Goal: Information Seeking & Learning: Learn about a topic

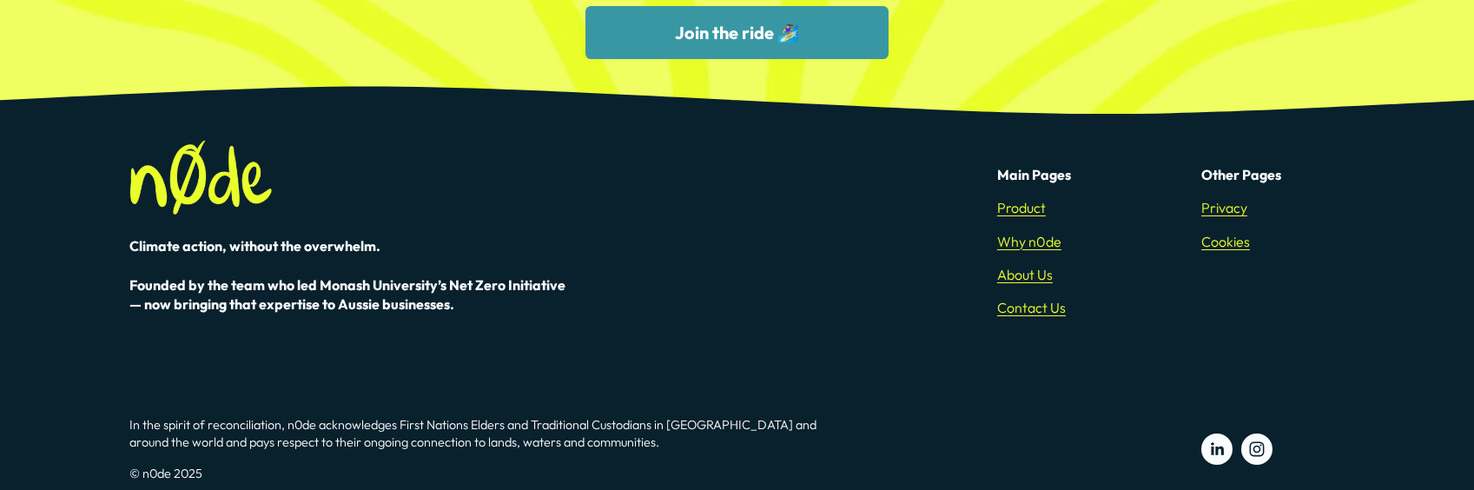
scroll to position [5332, 0]
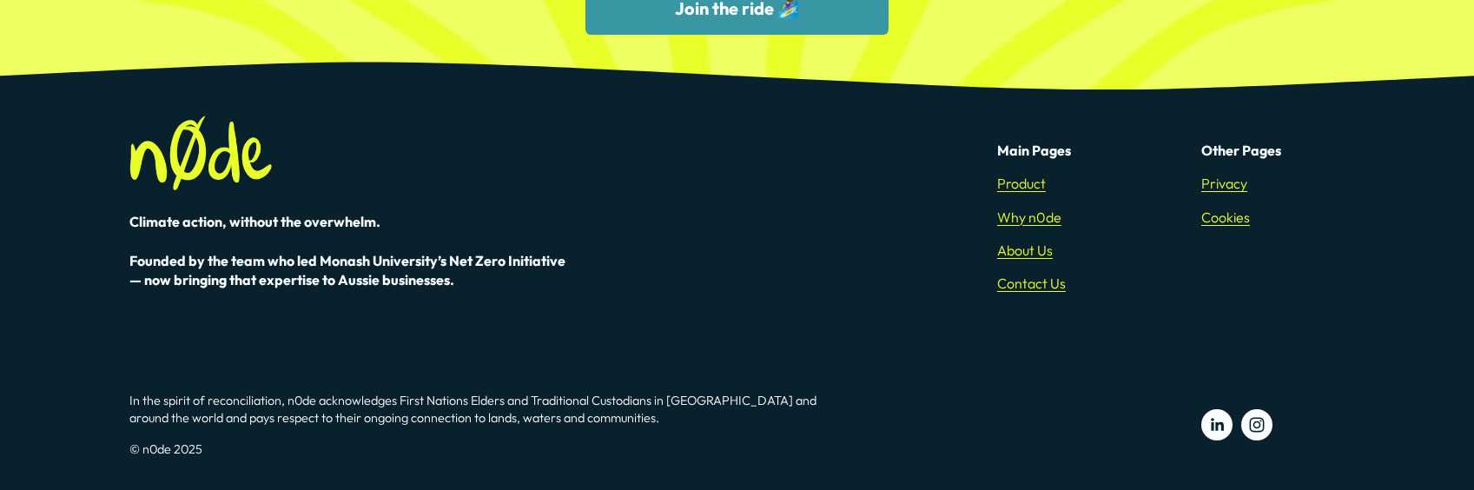
click at [1013, 248] on link "About Us" at bounding box center [1025, 250] width 56 height 19
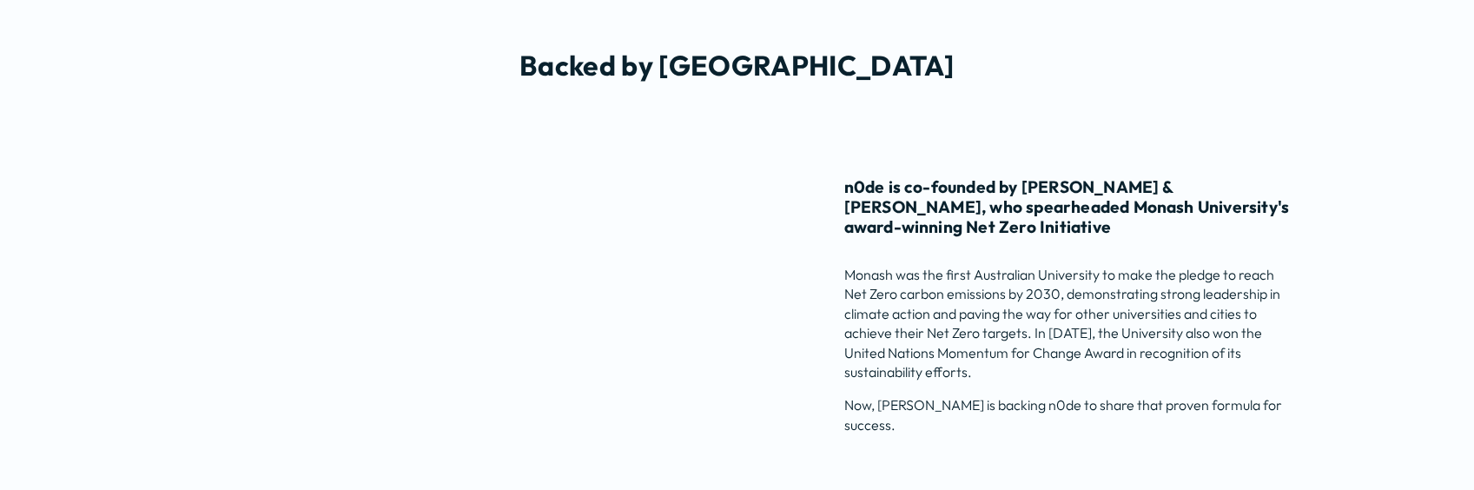
scroll to position [2518, 0]
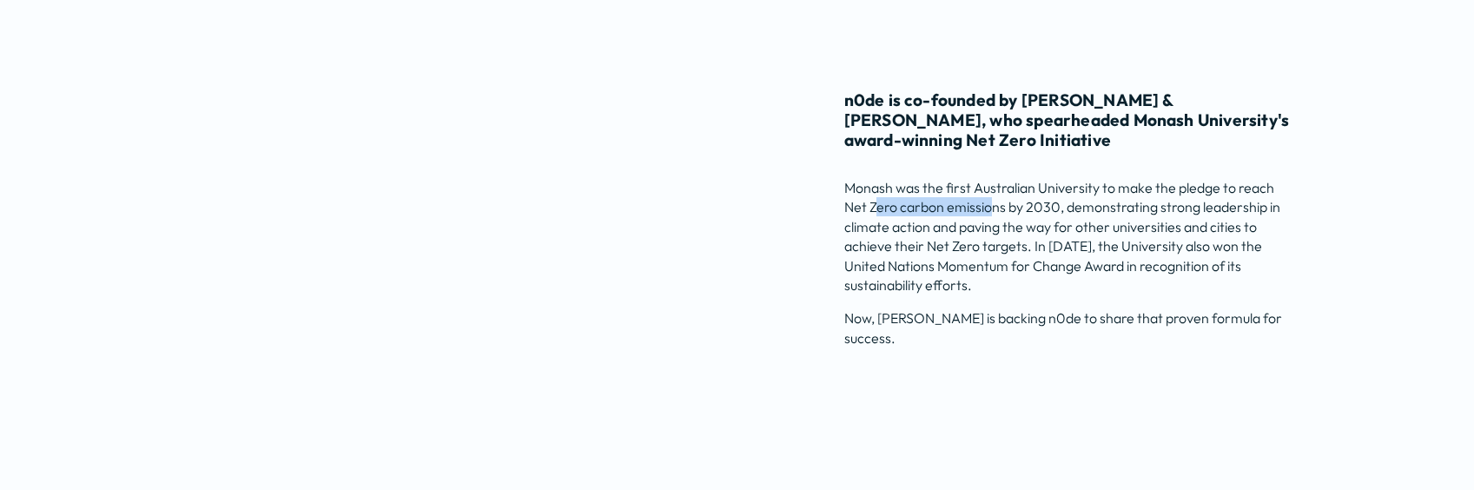
drag, startPoint x: 979, startPoint y: 221, endPoint x: 987, endPoint y: 220, distance: 8.7
click at [987, 220] on p "Monash was the first Australian University to make the pledge to reach Net Zero…" at bounding box center [1069, 236] width 450 height 116
click at [1068, 239] on p "Monash was the first Australian University to make the pledge to reach Net Zero…" at bounding box center [1069, 236] width 450 height 116
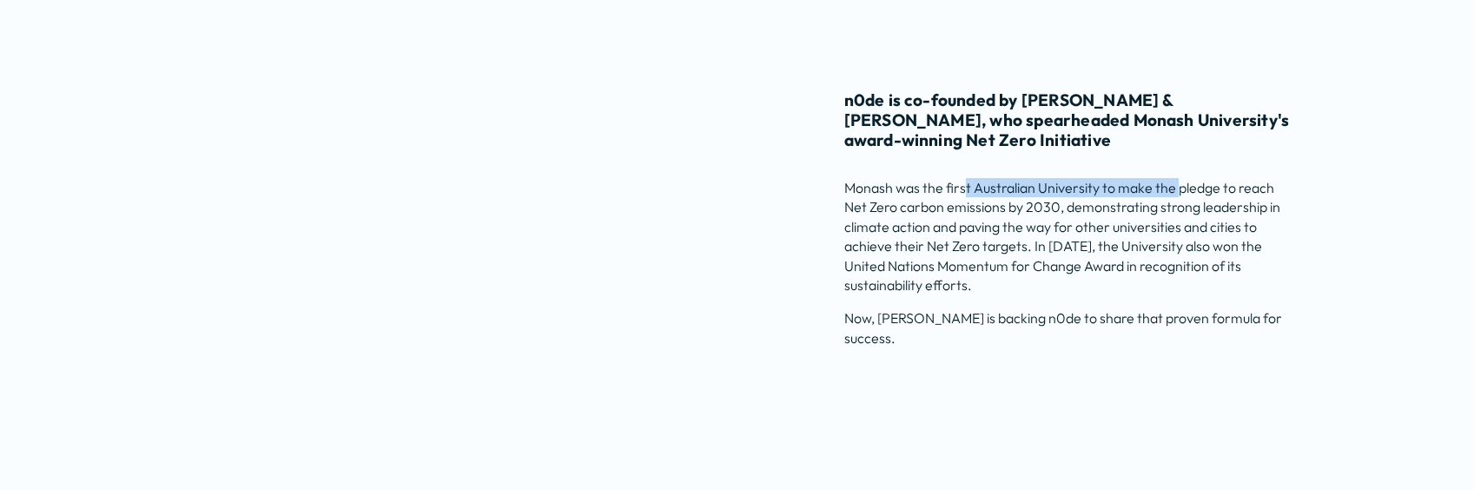
drag, startPoint x: 970, startPoint y: 201, endPoint x: 1197, endPoint y: 196, distance: 226.7
click at [1197, 196] on p "Monash was the first Australian University to make the pledge to reach Net Zero…" at bounding box center [1069, 236] width 450 height 116
click at [1146, 195] on p "Monash was the first Australian University to make the pledge to reach Net Zero…" at bounding box center [1069, 236] width 450 height 116
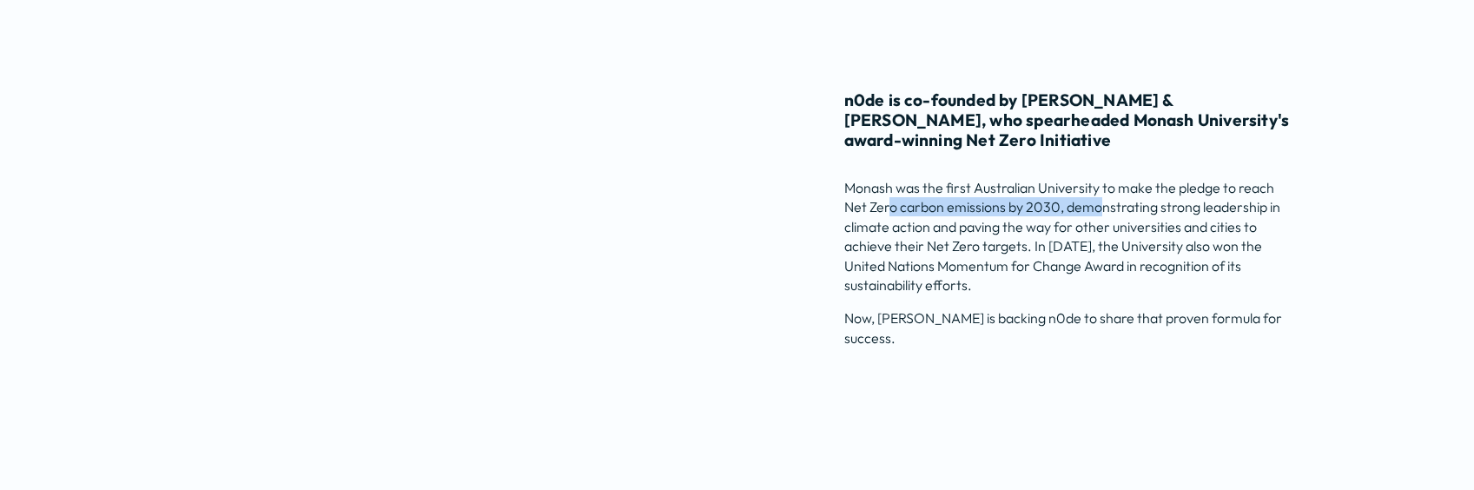
drag, startPoint x: 889, startPoint y: 208, endPoint x: 1101, endPoint y: 212, distance: 211.9
click at [1101, 212] on p "Monash was the first Australian University to make the pledge to reach Net Zero…" at bounding box center [1069, 236] width 450 height 116
click at [1102, 210] on p "Monash was the first Australian University to make the pledge to reach Net Zero…" at bounding box center [1069, 236] width 450 height 116
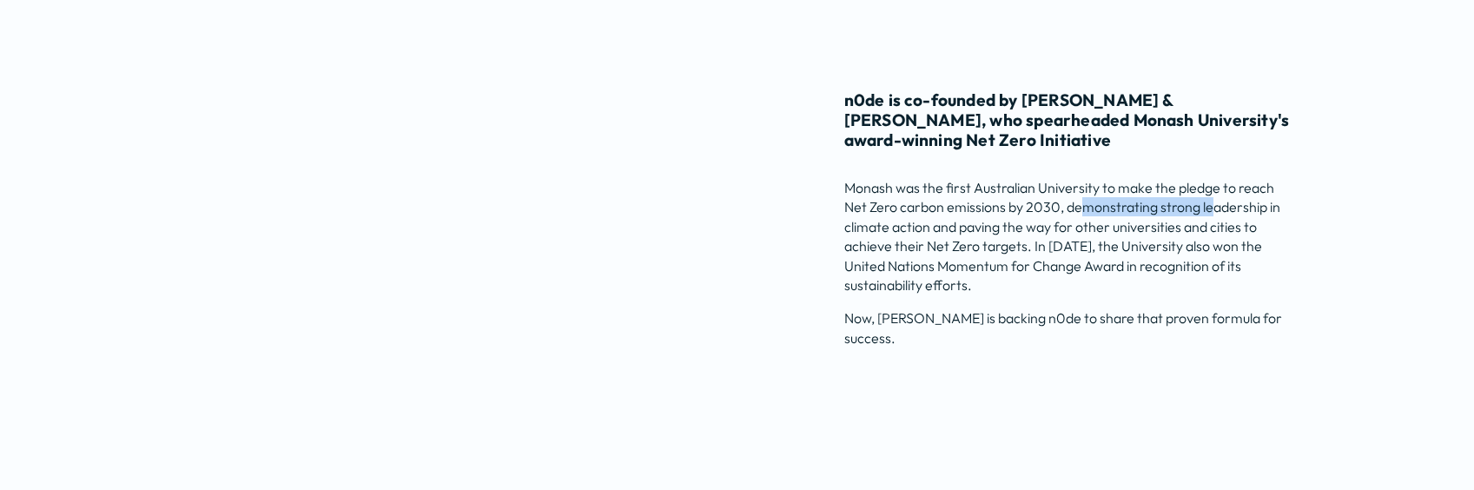
drag, startPoint x: 1084, startPoint y: 212, endPoint x: 1215, endPoint y: 214, distance: 131.1
click at [1215, 214] on p "Monash was the first Australian University to make the pledge to reach Net Zero…" at bounding box center [1069, 236] width 450 height 116
drag, startPoint x: 869, startPoint y: 228, endPoint x: 885, endPoint y: 228, distance: 15.6
click at [885, 228] on p "Monash was the first Australian University to make the pledge to reach Net Zero…" at bounding box center [1069, 236] width 450 height 116
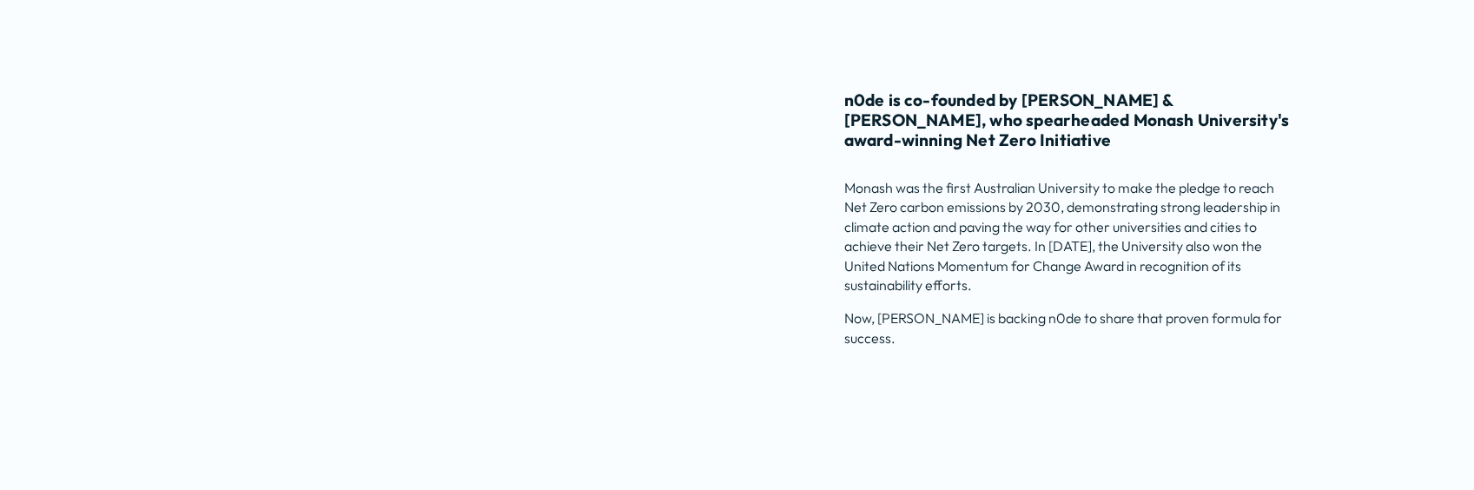
drag, startPoint x: 885, startPoint y: 228, endPoint x: 948, endPoint y: 229, distance: 63.4
click at [948, 229] on p "Monash was the first Australian University to make the pledge to reach Net Zero…" at bounding box center [1069, 236] width 450 height 116
drag, startPoint x: 948, startPoint y: 229, endPoint x: 1185, endPoint y: 233, distance: 237.1
click at [1185, 233] on p "Monash was the first Australian University to make the pledge to reach Net Zero…" at bounding box center [1069, 236] width 450 height 116
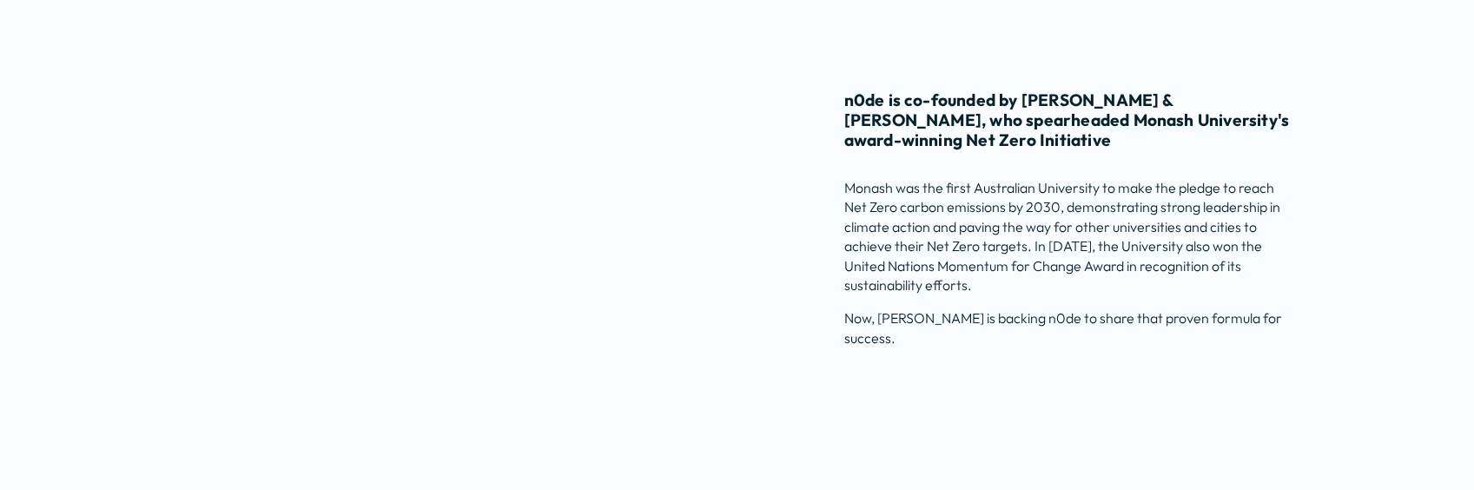
click at [1007, 257] on p "Monash was the first Australian University to make the pledge to reach Net Zero…" at bounding box center [1069, 236] width 450 height 116
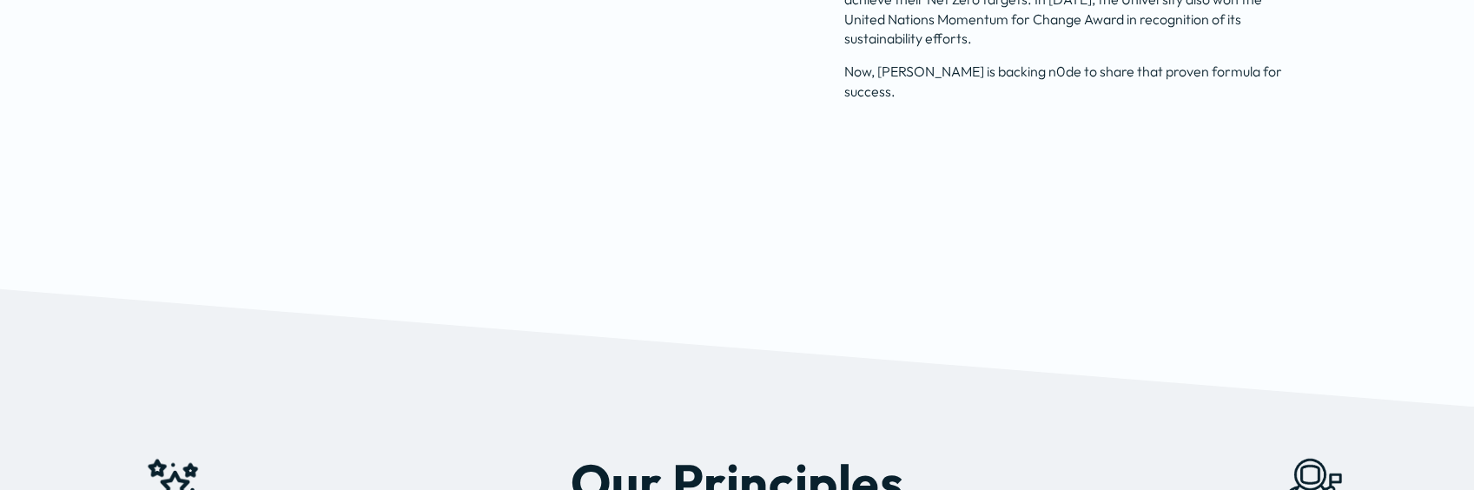
scroll to position [2575, 0]
